Goal: Task Accomplishment & Management: Use online tool/utility

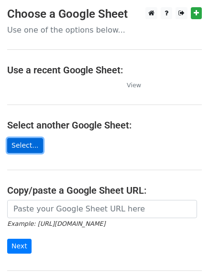
click at [19, 147] on link "Select..." at bounding box center [25, 145] width 36 height 15
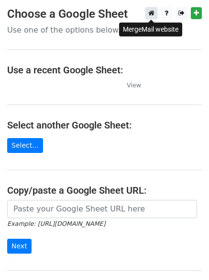
click at [153, 13] on icon at bounding box center [151, 13] width 6 height 7
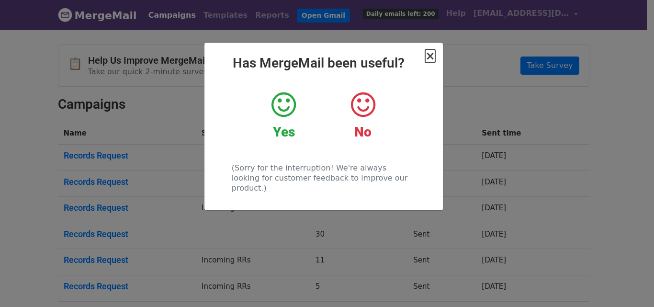
click at [434, 57] on span "×" at bounding box center [430, 55] width 10 height 13
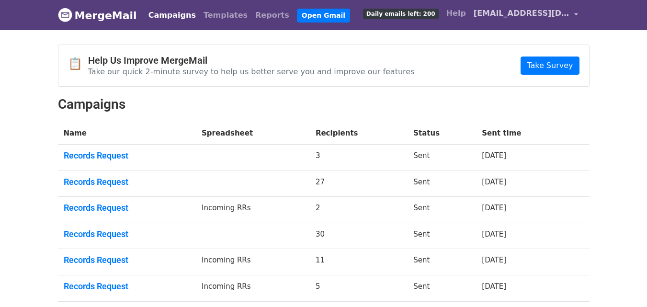
click at [534, 12] on span "kzhang@inca.connectionsacademy.org" at bounding box center [522, 13] width 96 height 11
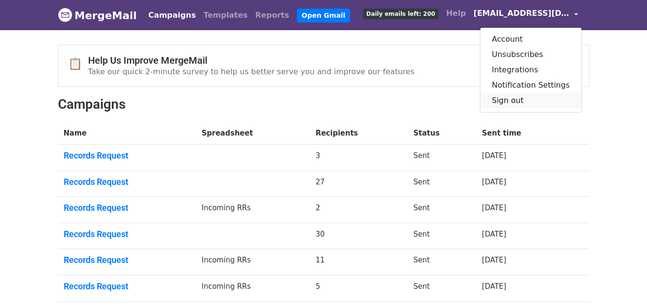
click at [522, 100] on link "Sign out" at bounding box center [530, 100] width 101 height 15
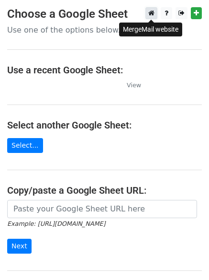
click at [153, 14] on icon at bounding box center [151, 13] width 6 height 7
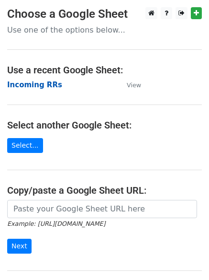
click at [29, 86] on strong "Incoming RRs" at bounding box center [34, 84] width 55 height 9
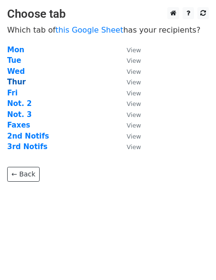
click at [21, 82] on strong "Thur" at bounding box center [16, 82] width 19 height 9
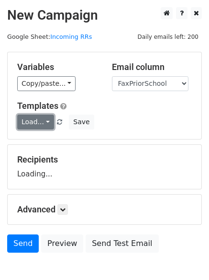
click at [30, 121] on link "Load..." at bounding box center [35, 121] width 37 height 15
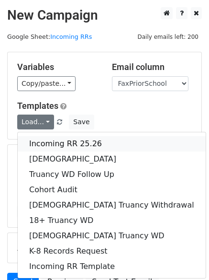
click at [55, 142] on link "Incoming RR 25.26" at bounding box center [112, 143] width 188 height 15
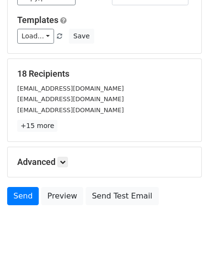
scroll to position [92, 0]
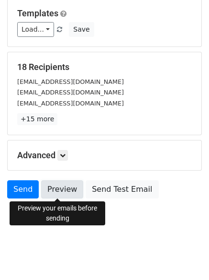
click at [61, 191] on link "Preview" at bounding box center [62, 189] width 42 height 18
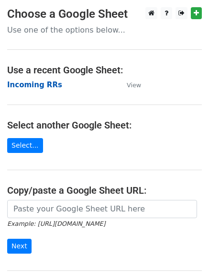
click at [34, 82] on strong "Incoming RRs" at bounding box center [34, 84] width 55 height 9
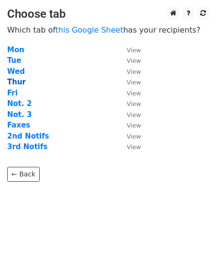
click at [17, 82] on strong "Thur" at bounding box center [16, 82] width 19 height 9
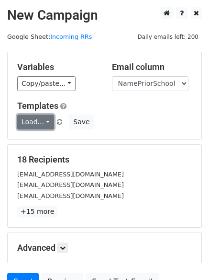
click at [32, 126] on link "Load..." at bounding box center [35, 121] width 37 height 15
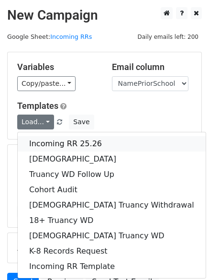
click at [53, 141] on link "Incoming RR 25.26" at bounding box center [112, 143] width 188 height 15
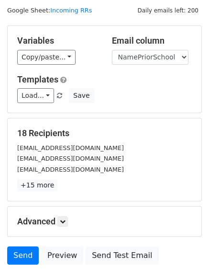
scroll to position [48, 0]
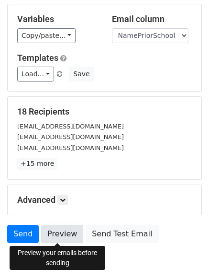
click at [50, 236] on link "Preview" at bounding box center [62, 234] width 42 height 18
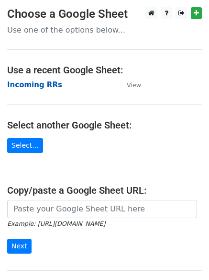
click at [37, 86] on strong "Incoming RRs" at bounding box center [34, 84] width 55 height 9
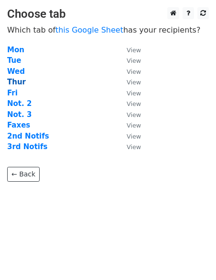
click at [16, 81] on strong "Thur" at bounding box center [16, 82] width 19 height 9
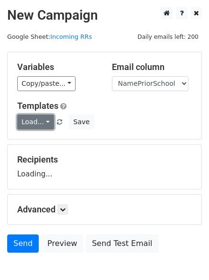
click at [32, 124] on link "Load..." at bounding box center [35, 121] width 37 height 15
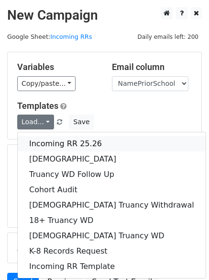
click at [57, 143] on link "Incoming RR 25.26" at bounding box center [112, 143] width 188 height 15
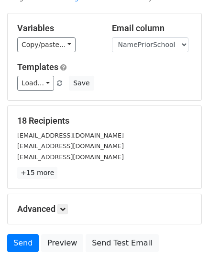
scroll to position [92, 0]
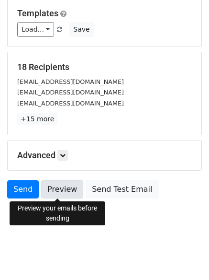
click at [62, 191] on link "Preview" at bounding box center [62, 189] width 42 height 18
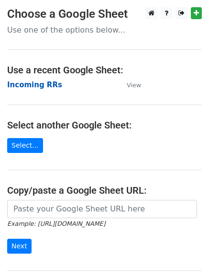
click at [47, 85] on strong "Incoming RRs" at bounding box center [34, 84] width 55 height 9
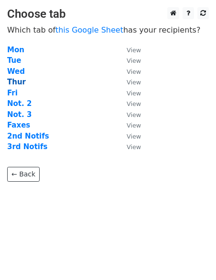
click at [13, 82] on strong "Thur" at bounding box center [16, 82] width 19 height 9
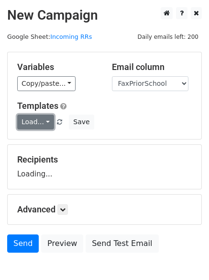
click at [29, 124] on link "Load..." at bounding box center [35, 121] width 37 height 15
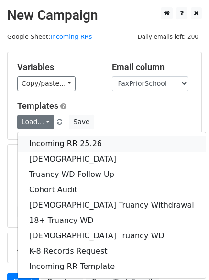
click at [46, 140] on link "Incoming RR 25.26" at bounding box center [112, 143] width 188 height 15
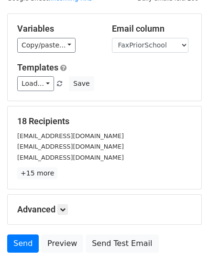
scroll to position [92, 0]
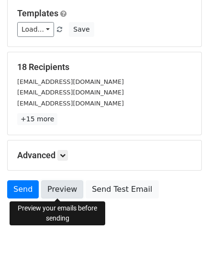
click at [57, 194] on link "Preview" at bounding box center [62, 189] width 42 height 18
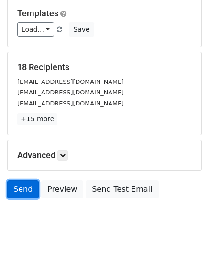
click at [15, 185] on link "Send" at bounding box center [23, 189] width 32 height 18
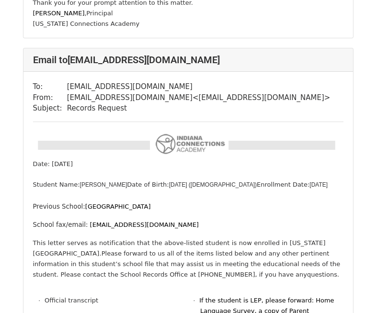
scroll to position [622, 0]
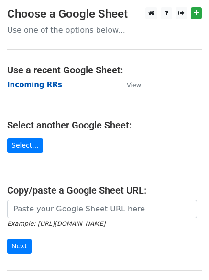
click at [50, 85] on strong "Incoming RRs" at bounding box center [34, 84] width 55 height 9
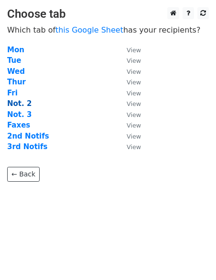
click at [25, 100] on strong "Not. 2" at bounding box center [19, 103] width 24 height 9
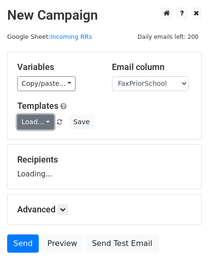
click at [39, 125] on link "Load..." at bounding box center [35, 121] width 37 height 15
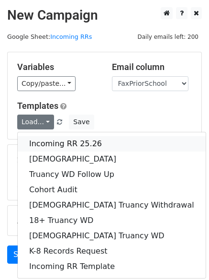
click at [48, 142] on link "Incoming RR 25.26" at bounding box center [112, 143] width 188 height 15
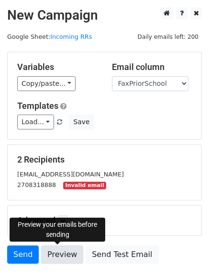
click at [55, 256] on link "Preview" at bounding box center [62, 254] width 42 height 18
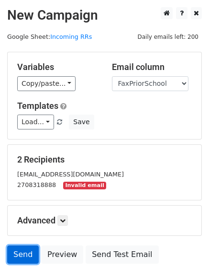
click at [31, 255] on link "Send" at bounding box center [23, 254] width 32 height 18
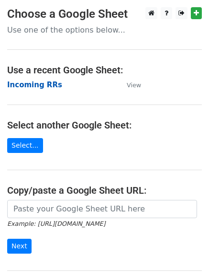
click at [34, 86] on strong "Incoming RRs" at bounding box center [34, 84] width 55 height 9
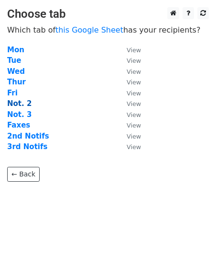
click at [22, 103] on strong "Not. 2" at bounding box center [19, 103] width 24 height 9
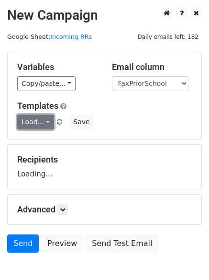
click at [40, 124] on link "Load..." at bounding box center [35, 121] width 37 height 15
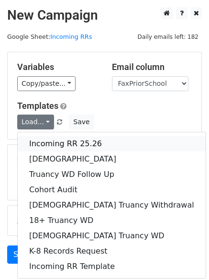
click at [51, 141] on link "Incoming RR 25.26" at bounding box center [112, 143] width 188 height 15
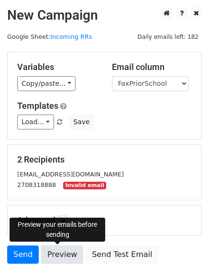
click at [59, 254] on link "Preview" at bounding box center [62, 254] width 42 height 18
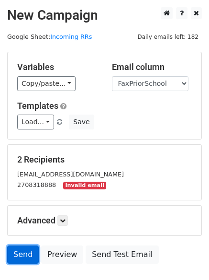
click at [21, 254] on link "Send" at bounding box center [23, 254] width 32 height 18
